Goal: Information Seeking & Learning: Learn about a topic

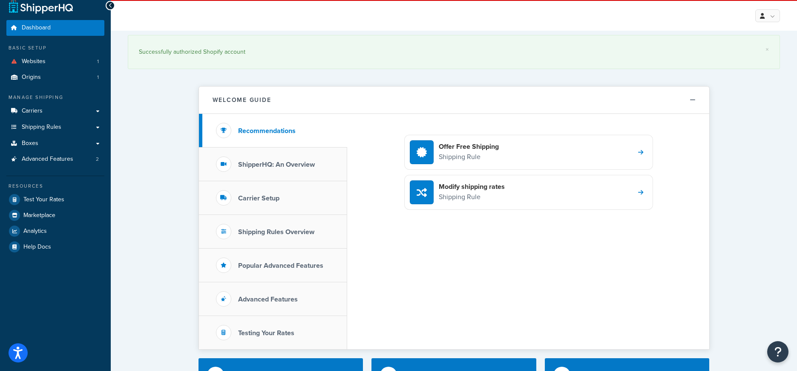
scroll to position [22, 0]
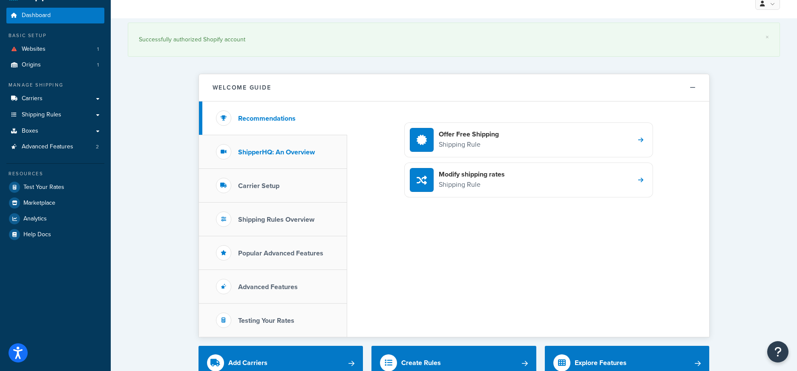
click at [284, 153] on h3 "ShipperHQ: An Overview" at bounding box center [276, 152] width 77 height 8
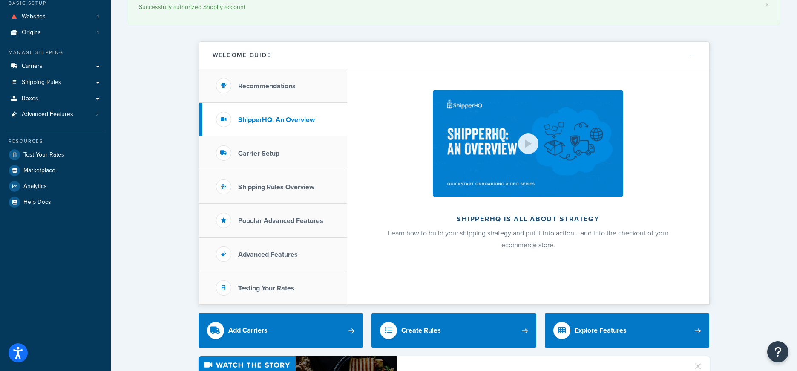
scroll to position [336, 0]
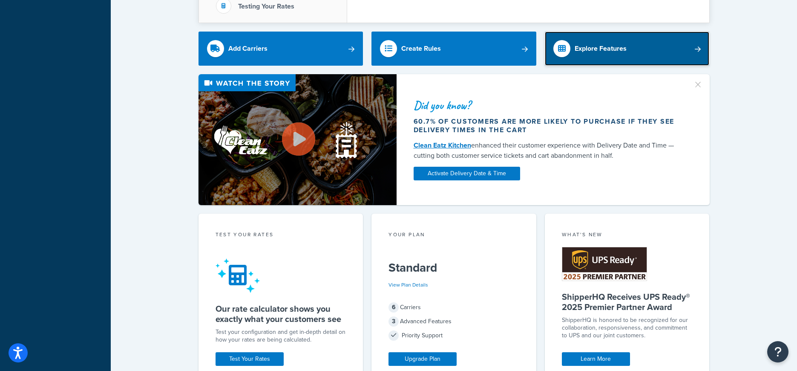
click at [636, 37] on link "Explore Features" at bounding box center [627, 49] width 165 height 34
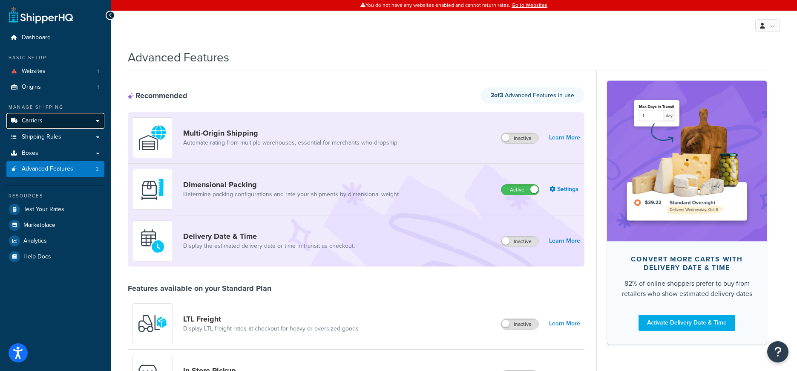
click at [45, 118] on link "Carriers" at bounding box center [55, 121] width 98 height 16
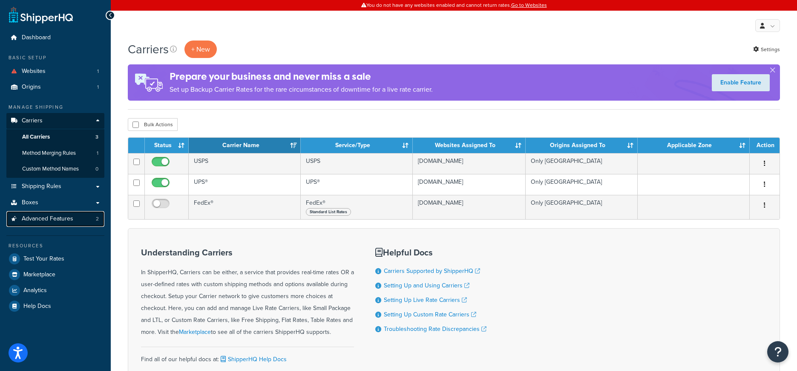
click at [58, 220] on span "Advanced Features" at bounding box center [48, 218] width 52 height 7
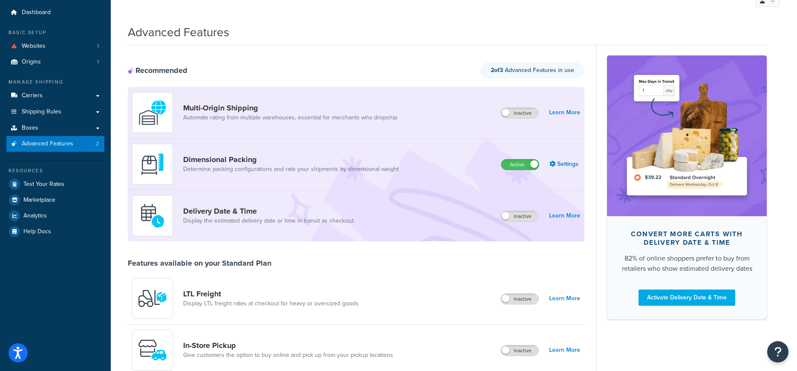
scroll to position [28, 0]
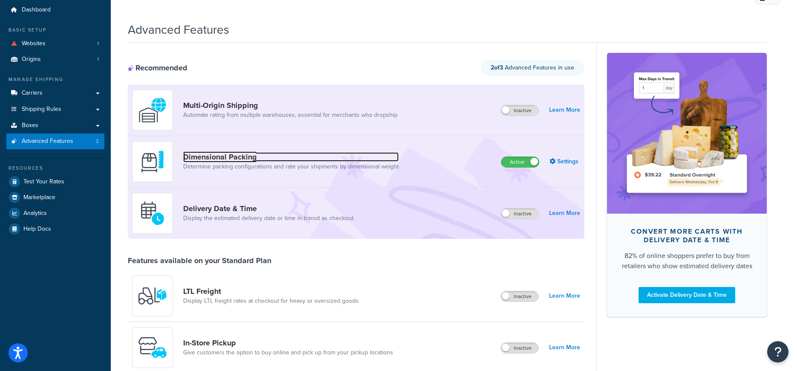
click at [194, 157] on link "Dimensional Packing" at bounding box center [290, 156] width 215 height 9
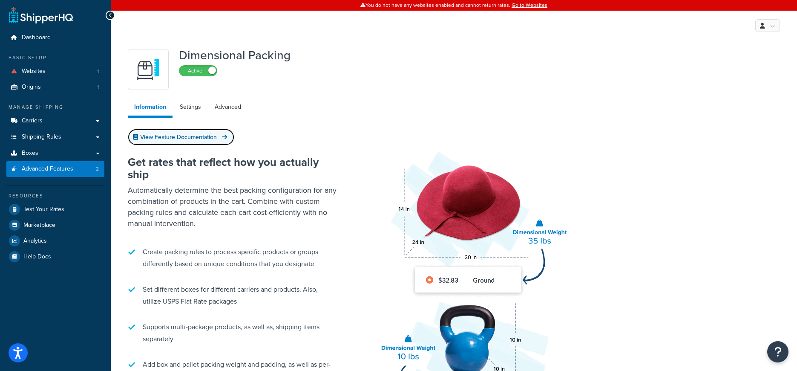
click at [202, 135] on link "View Feature Documentation" at bounding box center [181, 137] width 106 height 17
